Goal: Information Seeking & Learning: Compare options

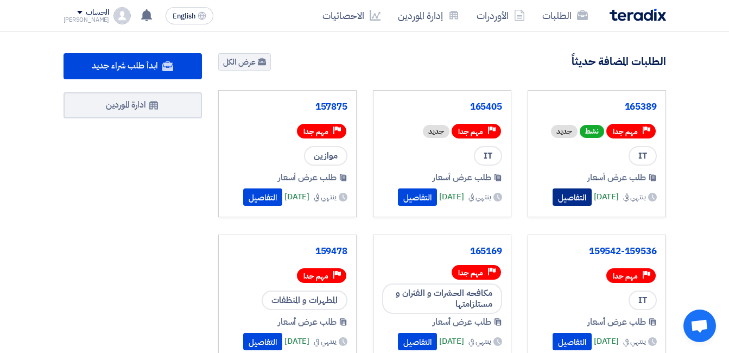
click at [563, 191] on button "التفاصيل" at bounding box center [572, 196] width 39 height 17
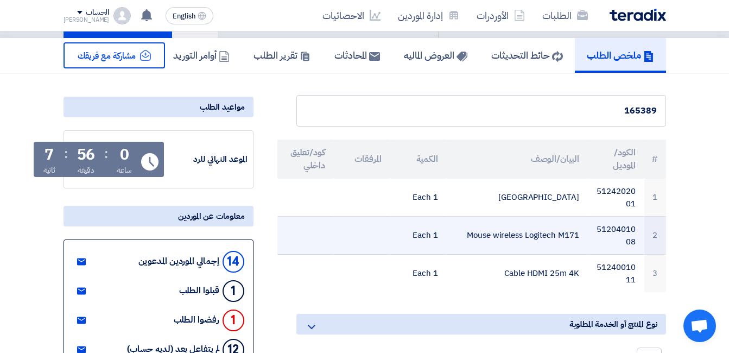
scroll to position [163, 0]
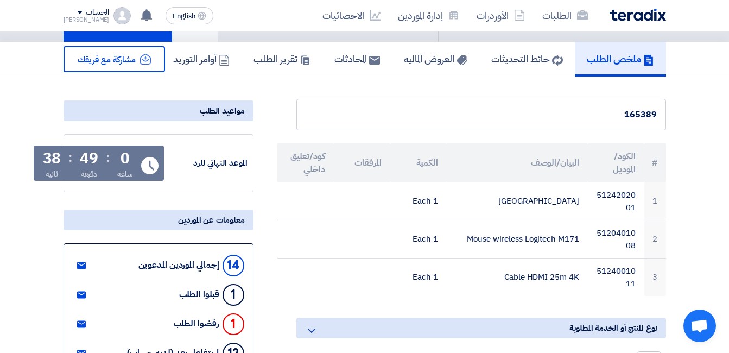
scroll to position [53, 0]
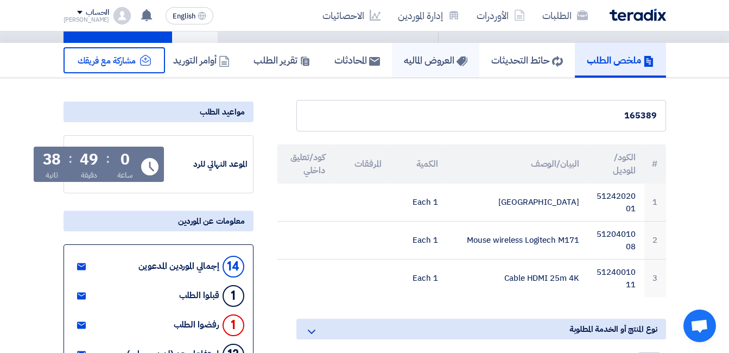
click at [436, 65] on h5 "العروض الماليه" at bounding box center [436, 60] width 64 height 12
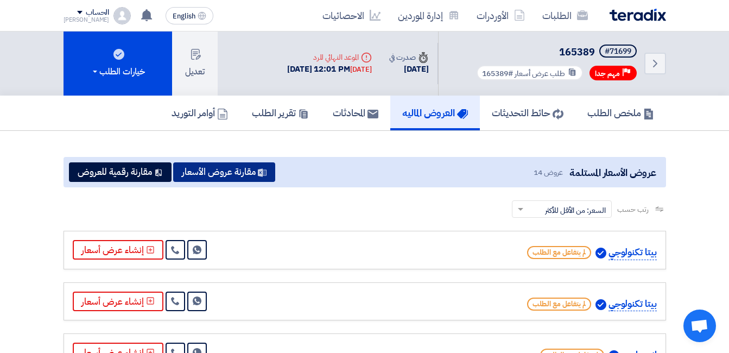
click at [223, 176] on button "مقارنة عروض الأسعار" at bounding box center [224, 172] width 102 height 20
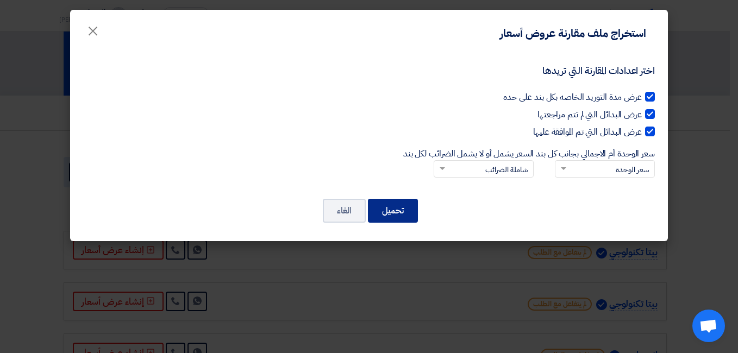
click at [385, 212] on button "تحميل" at bounding box center [393, 211] width 50 height 24
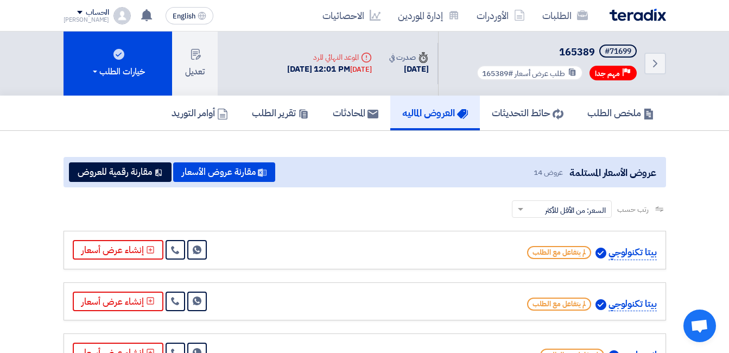
click at [621, 17] on img at bounding box center [638, 15] width 56 height 12
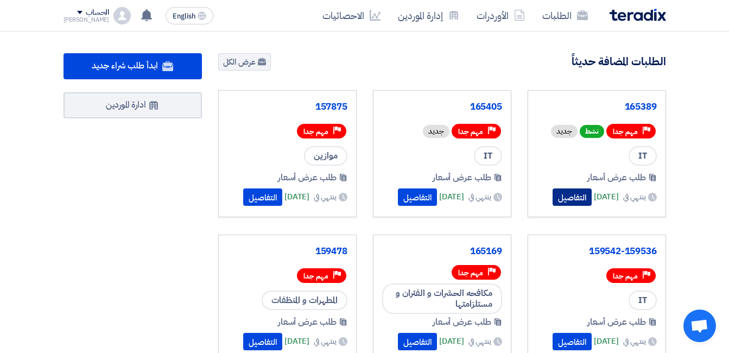
click at [559, 196] on button "التفاصيل" at bounding box center [572, 196] width 39 height 17
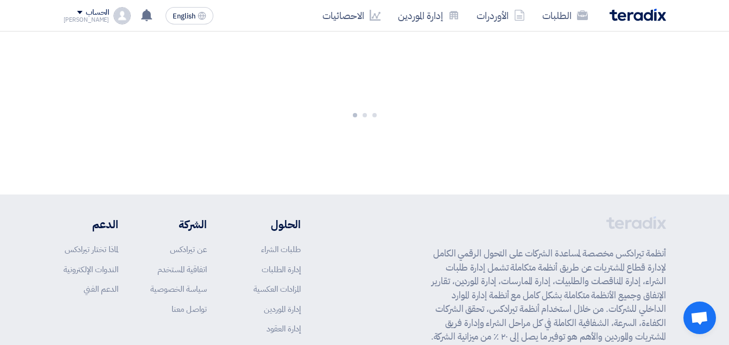
click at [623, 15] on img at bounding box center [638, 15] width 56 height 12
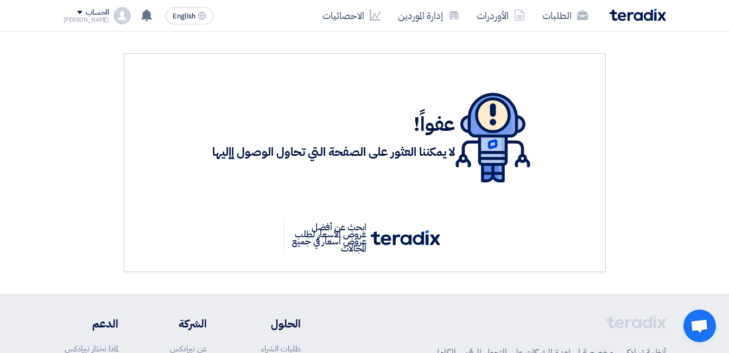
click at [640, 15] on img at bounding box center [638, 15] width 56 height 12
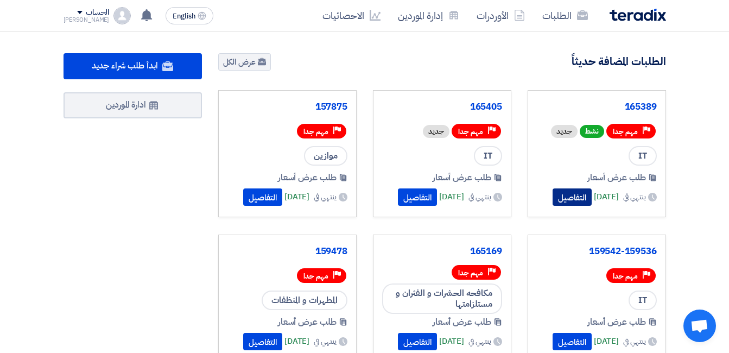
click at [562, 195] on button "التفاصيل" at bounding box center [572, 196] width 39 height 17
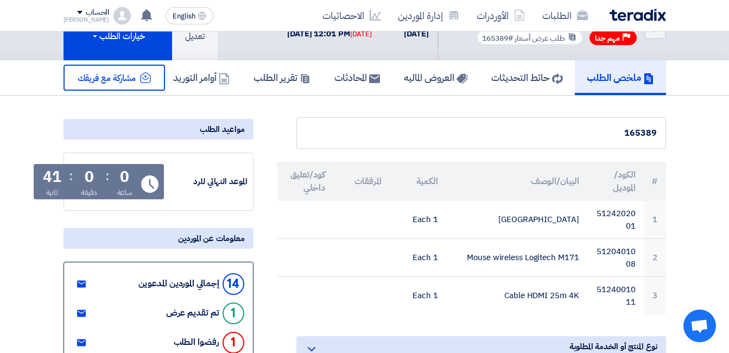
scroll to position [54, 0]
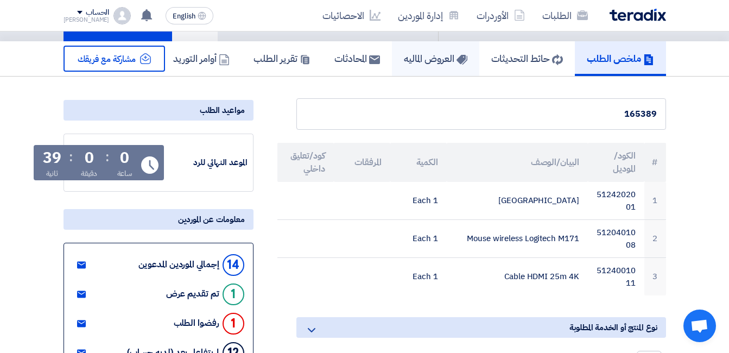
click at [434, 56] on h5 "العروض الماليه" at bounding box center [436, 58] width 64 height 12
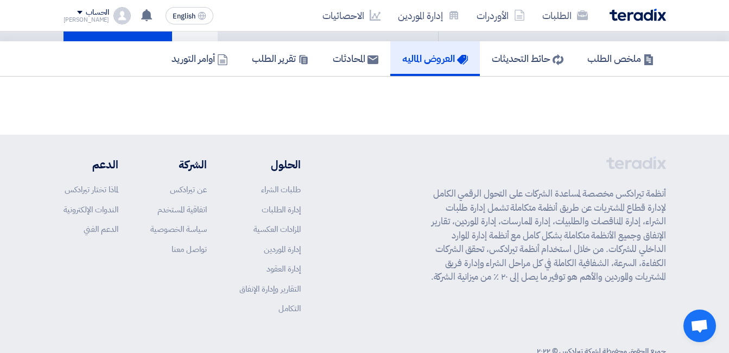
click at [435, 64] on h5 "العروض الماليه" at bounding box center [435, 58] width 66 height 12
click at [435, 63] on h5 "العروض الماليه" at bounding box center [435, 58] width 66 height 12
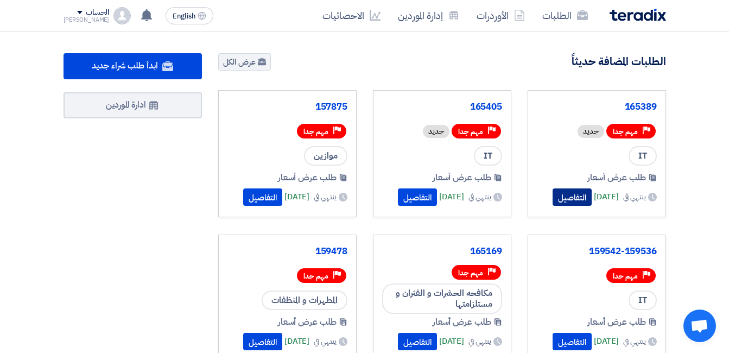
click at [553, 194] on button "التفاصيل" at bounding box center [572, 196] width 39 height 17
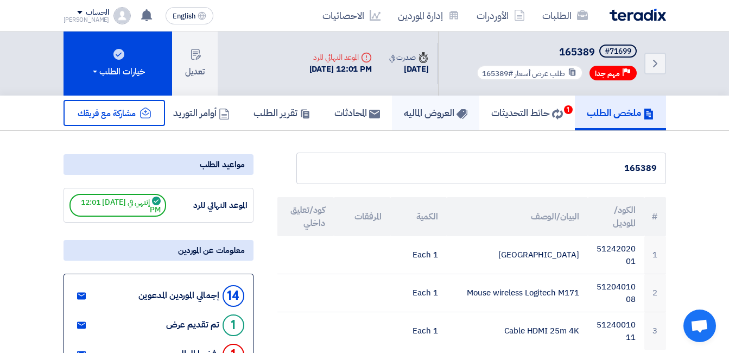
click at [432, 114] on h5 "العروض الماليه" at bounding box center [436, 112] width 64 height 12
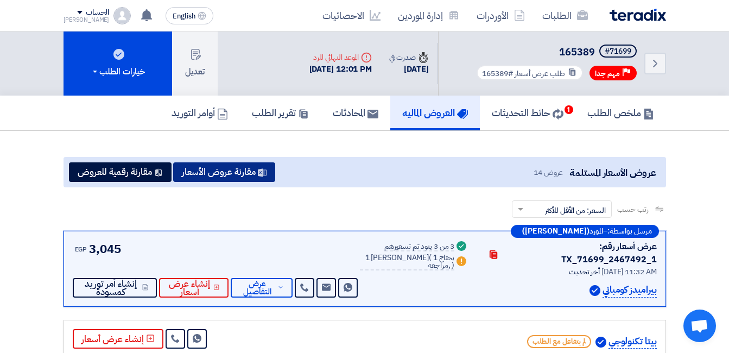
click at [220, 173] on button "مقارنة عروض الأسعار" at bounding box center [224, 172] width 102 height 20
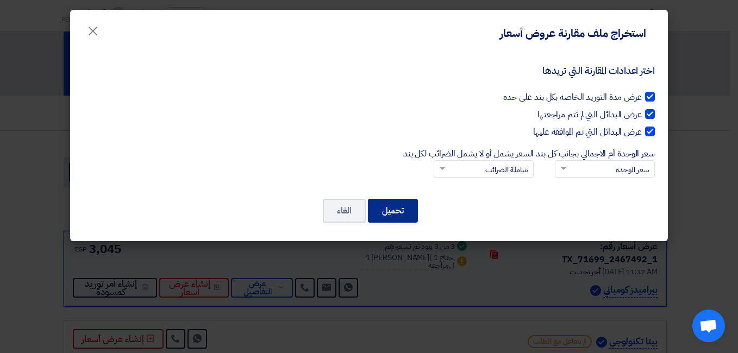
click at [404, 213] on button "تحميل" at bounding box center [393, 211] width 50 height 24
